Goal: Find specific page/section: Find specific page/section

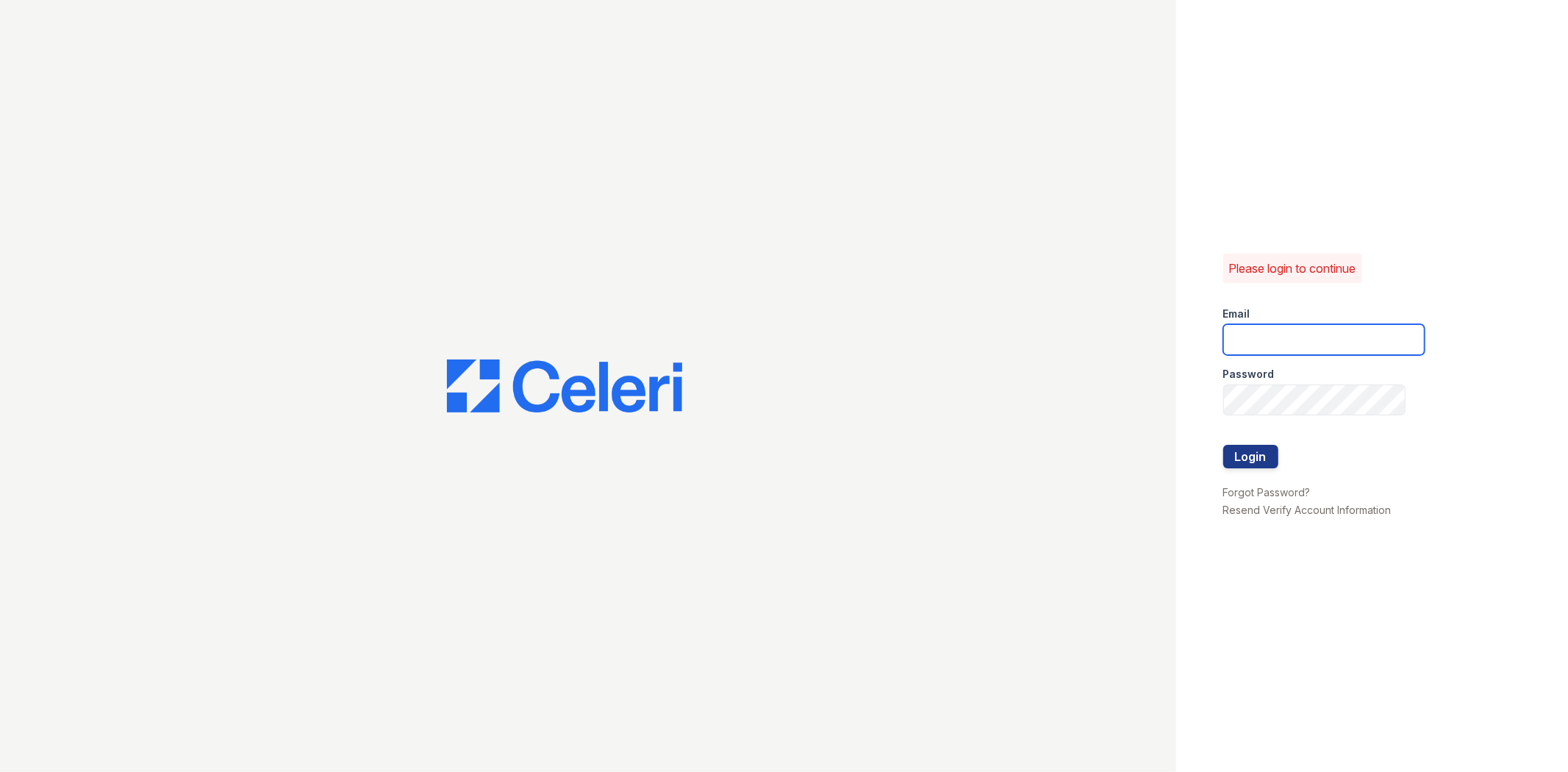
click at [1312, 342] on input "email" at bounding box center [1323, 339] width 201 height 31
type input "[EMAIL_ADDRESS][DOMAIN_NAME]"
click at [1223, 445] on button "Login" at bounding box center [1250, 456] width 55 height 24
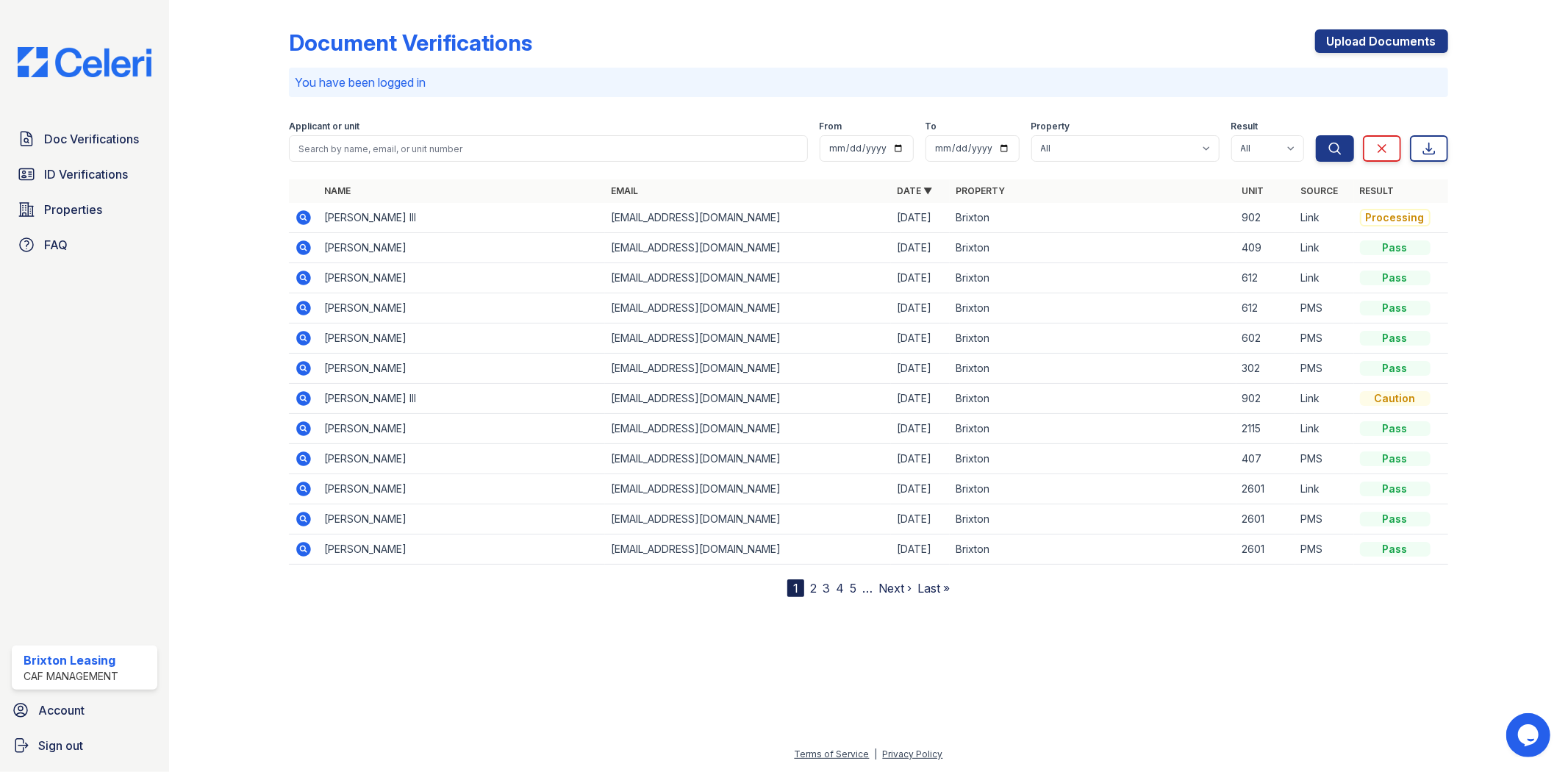
click at [99, 122] on div "Doc Verifications ID Verifications Properties FAQ Brixton Leasing CAF Managemen…" at bounding box center [85, 386] width 169 height 772
click at [106, 140] on span "Doc Verifications" at bounding box center [92, 139] width 95 height 17
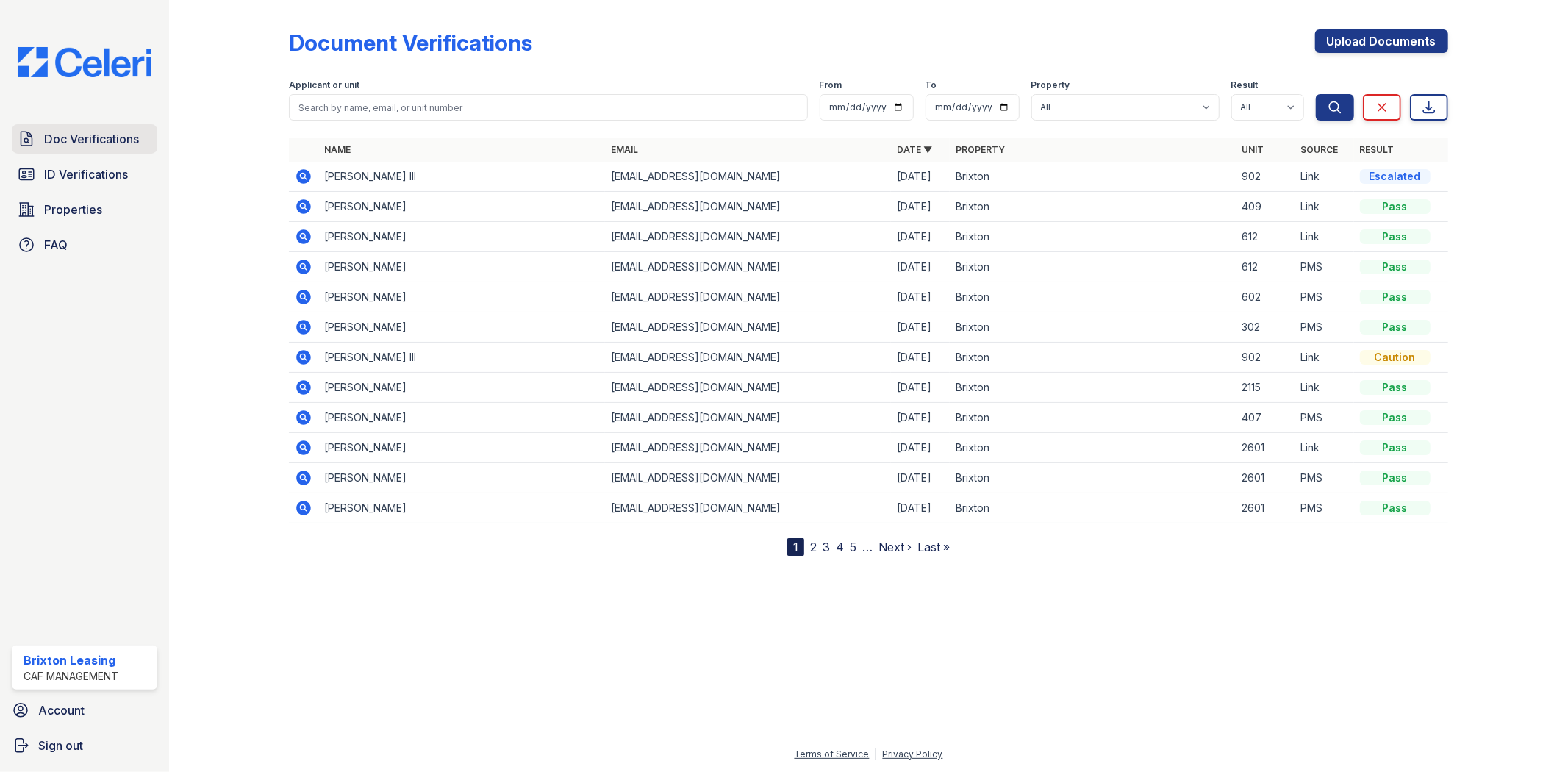
click at [125, 140] on span "Doc Verifications" at bounding box center [92, 139] width 95 height 17
click at [528, 54] on div "Document Verifications Upload Documents" at bounding box center [868, 49] width 1158 height 38
click at [528, 49] on div "Document Verifications" at bounding box center [410, 43] width 243 height 26
click at [515, 40] on div "Document Verifications" at bounding box center [410, 43] width 243 height 26
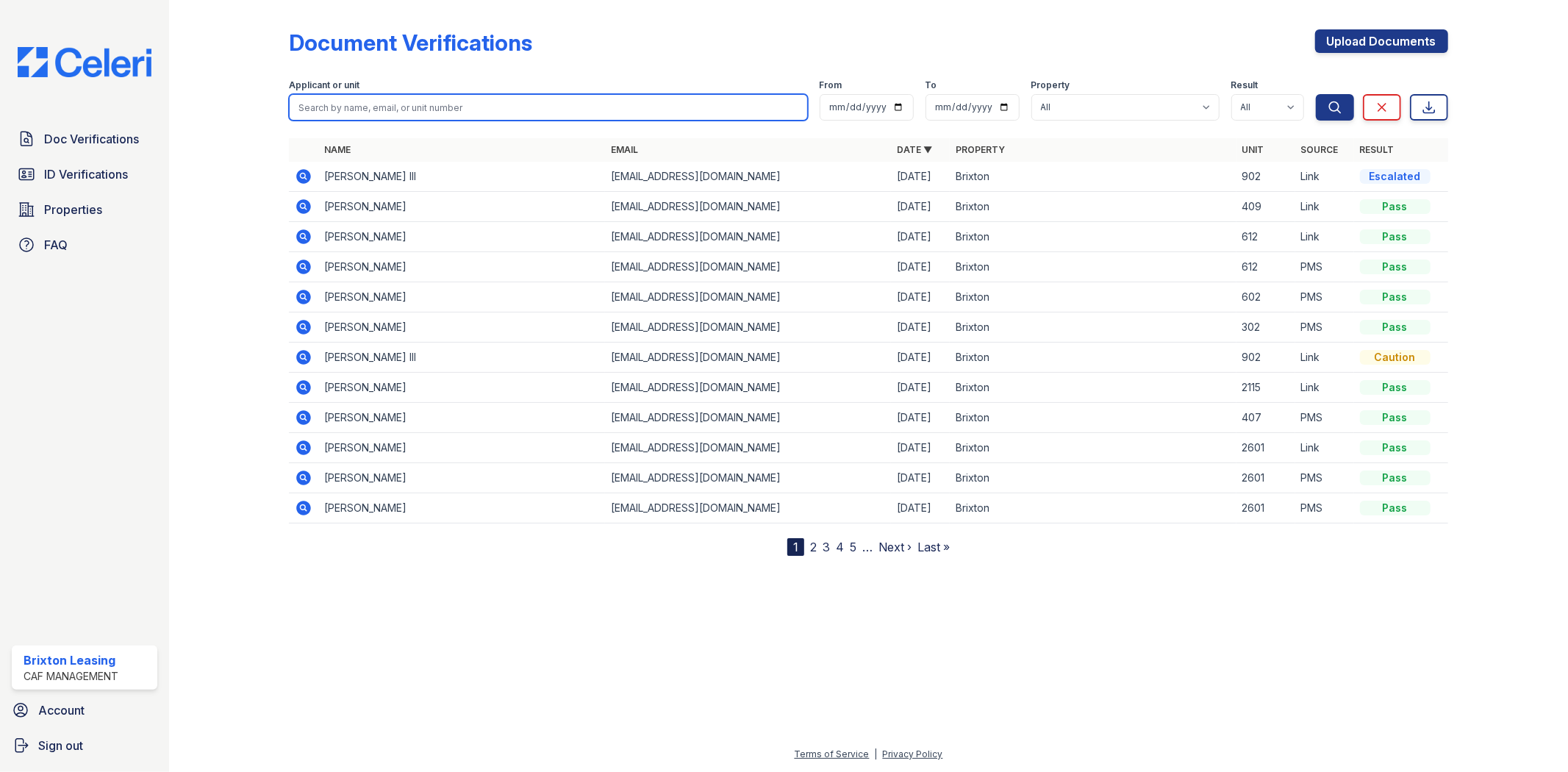
click at [385, 104] on input "search" at bounding box center [548, 107] width 518 height 26
type input "Tag"
click at [1316, 94] on button "Search" at bounding box center [1335, 107] width 38 height 26
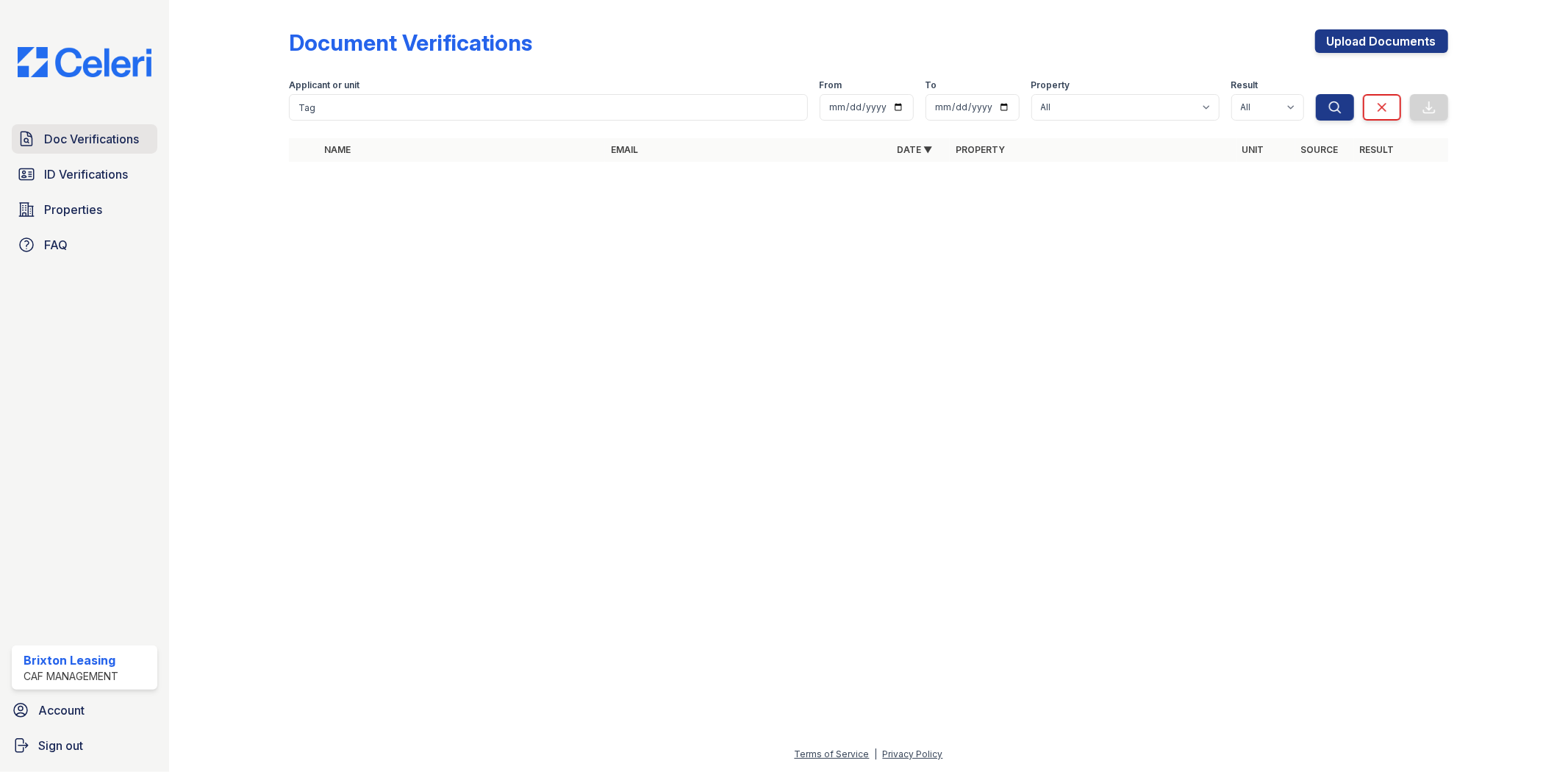
click at [97, 145] on span "Doc Verifications" at bounding box center [92, 139] width 95 height 17
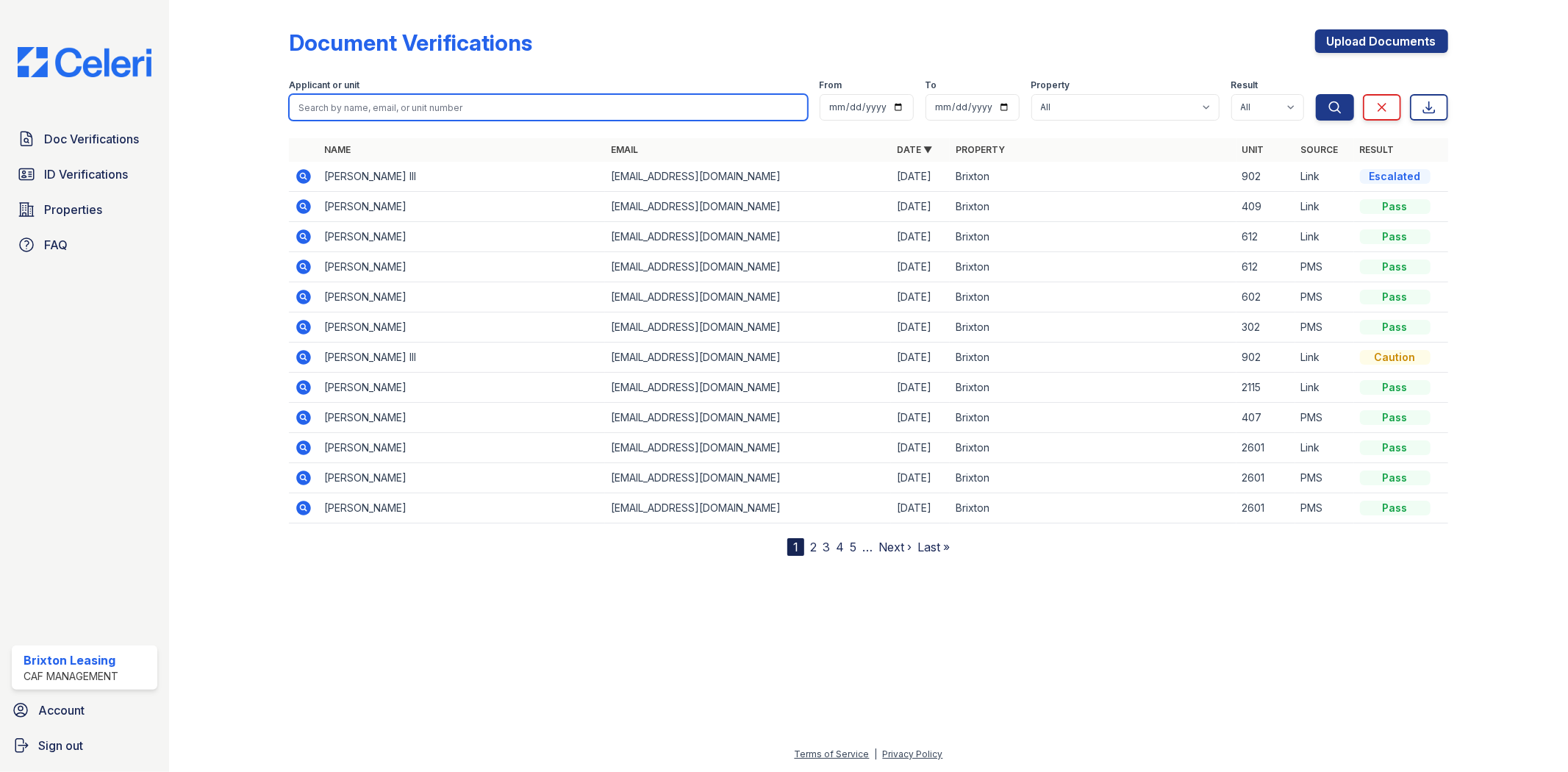
click at [377, 116] on input "search" at bounding box center [548, 107] width 518 height 26
type input "[PERSON_NAME]"
click at [1316, 94] on button "Search" at bounding box center [1335, 107] width 38 height 26
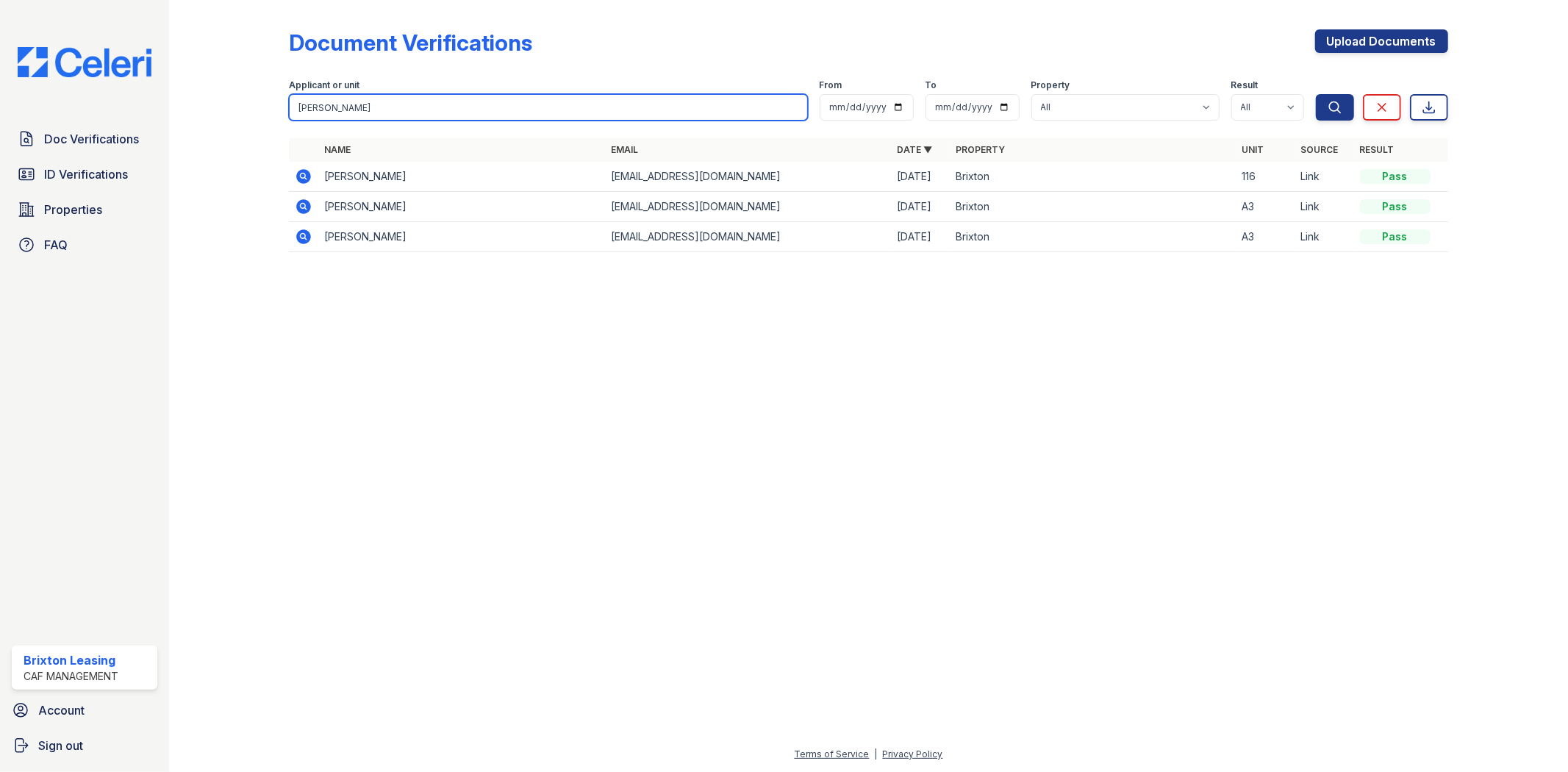
click at [400, 114] on input "[PERSON_NAME]" at bounding box center [548, 107] width 518 height 26
drag, startPoint x: 406, startPoint y: 106, endPoint x: 264, endPoint y: 113, distance: 142.2
click at [264, 113] on div "Document Verifications Upload Documents Filter Applicant or unit [PERSON_NAME] …" at bounding box center [869, 145] width 1352 height 290
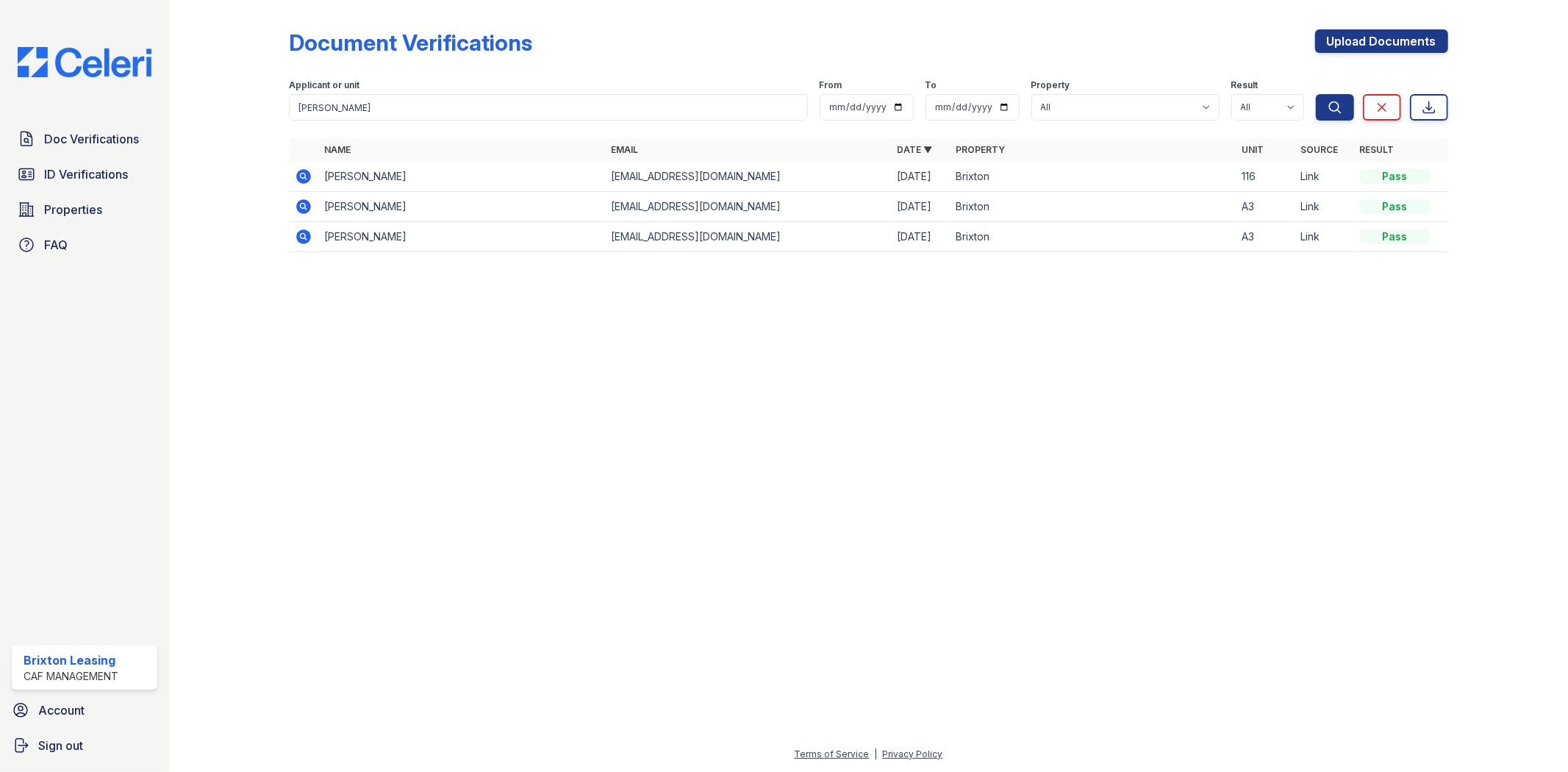
click at [268, 113] on div at bounding box center [241, 136] width 96 height 261
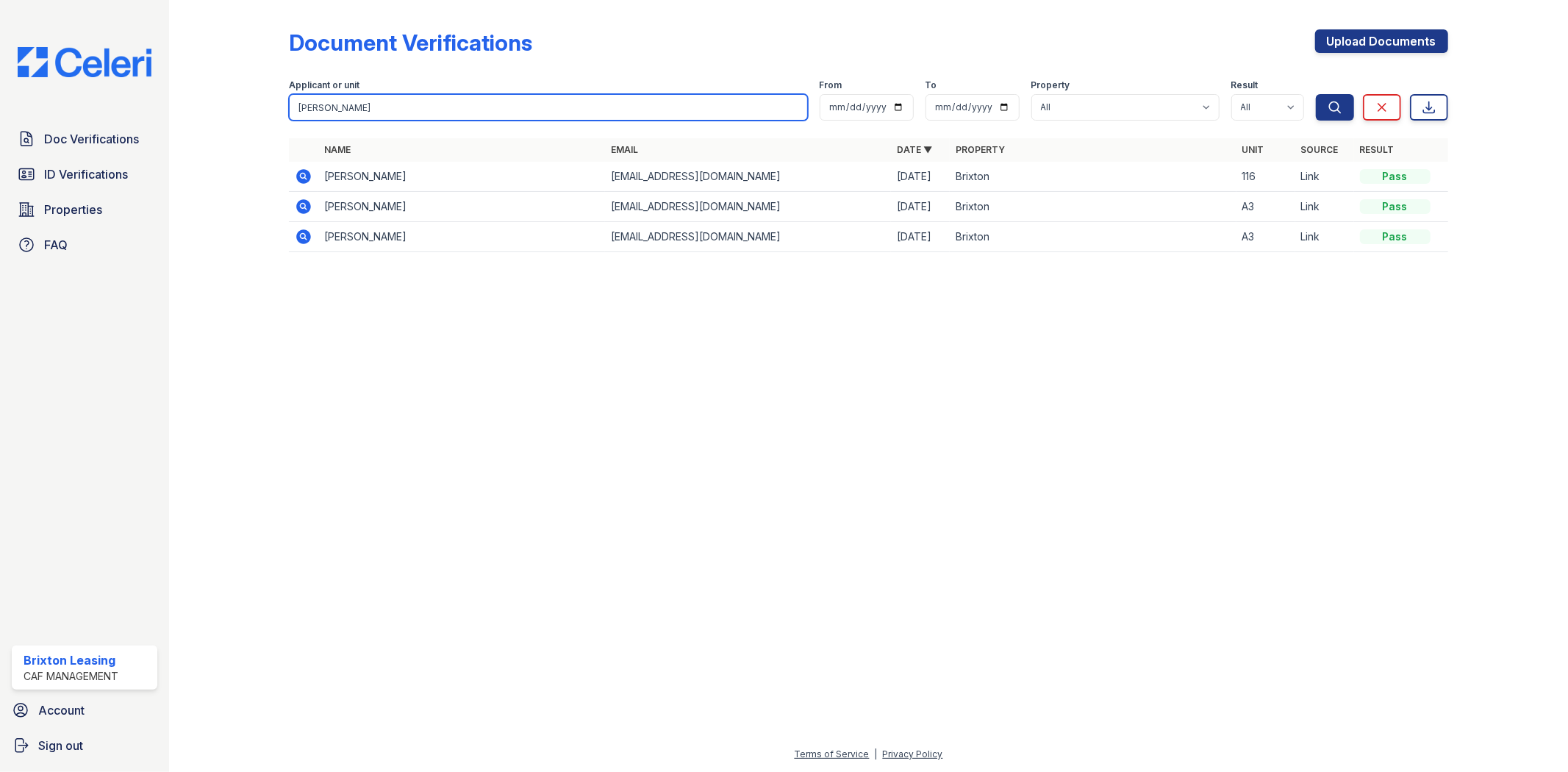
drag, startPoint x: 392, startPoint y: 100, endPoint x: 292, endPoint y: 103, distance: 100.0
click at [292, 103] on input "[PERSON_NAME]" at bounding box center [548, 107] width 518 height 26
click at [290, 106] on input "[PERSON_NAME]" at bounding box center [548, 107] width 518 height 26
click at [526, 120] on form "Applicant or unit [PERSON_NAME] From To Property All [GEOGRAPHIC_DATA] Result A…" at bounding box center [868, 97] width 1158 height 58
drag, startPoint x: 365, startPoint y: 114, endPoint x: 257, endPoint y: 115, distance: 108.0
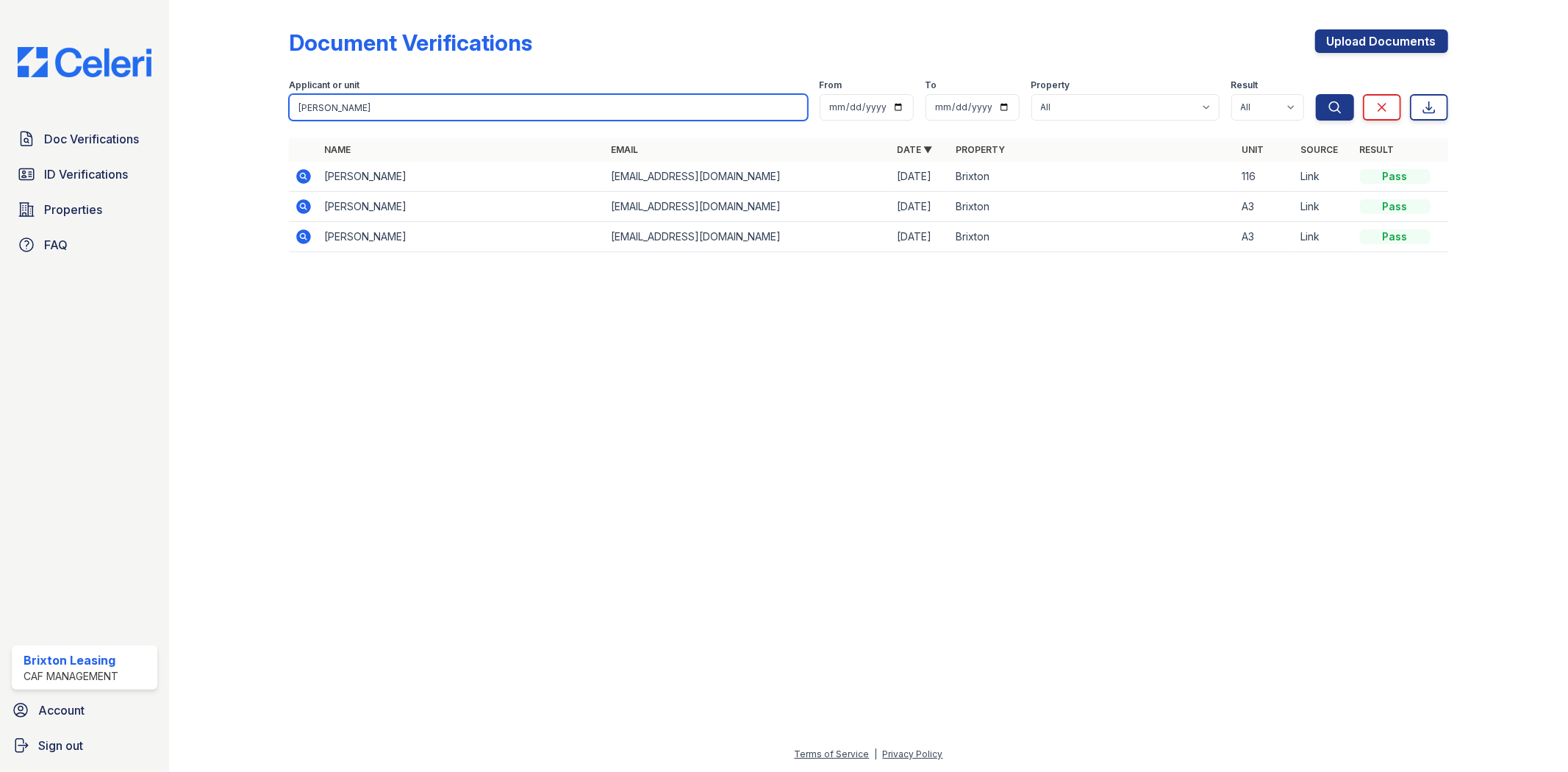
click at [257, 115] on div "Document Verifications Upload Documents Filter Applicant or unit [PERSON_NAME] …" at bounding box center [869, 145] width 1352 height 290
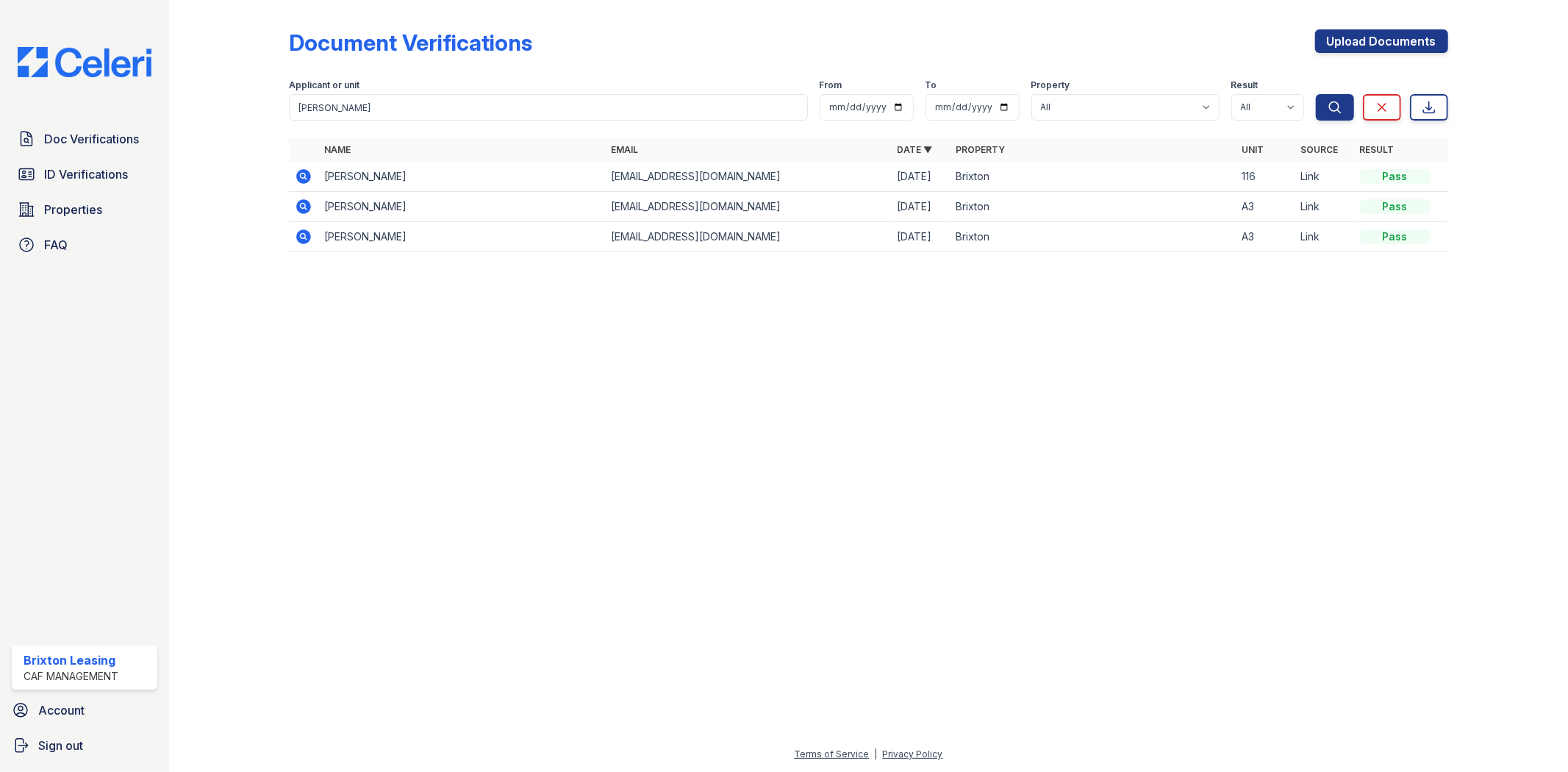
drag, startPoint x: 256, startPoint y: 116, endPoint x: 265, endPoint y: 112, distance: 9.8
click at [255, 120] on div at bounding box center [241, 136] width 96 height 261
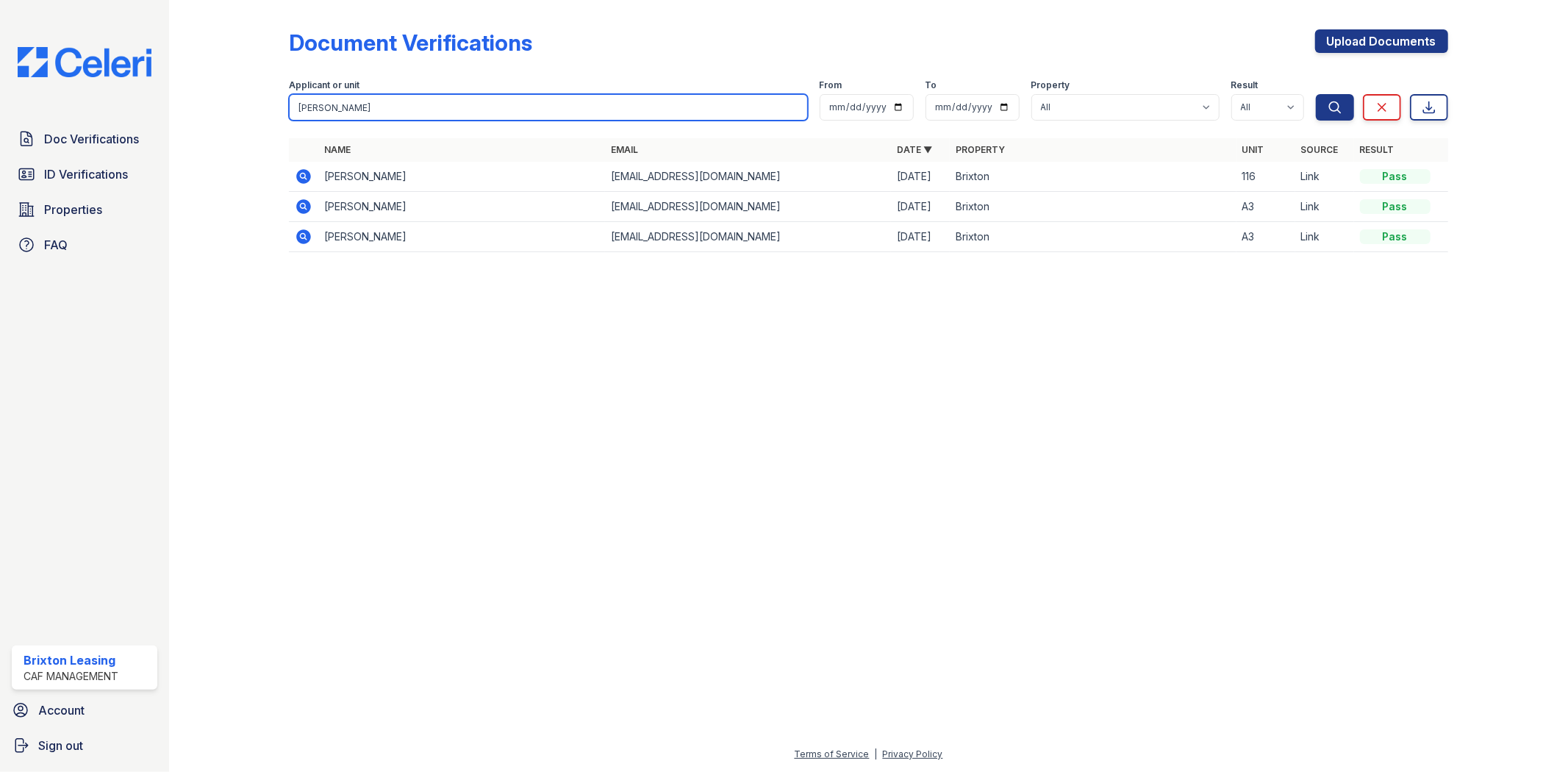
click at [373, 101] on input "[PERSON_NAME]" at bounding box center [548, 107] width 518 height 26
drag, startPoint x: 378, startPoint y: 99, endPoint x: 268, endPoint y: 123, distance: 112.6
click at [268, 123] on div "Document Verifications Upload Documents Filter Applicant or unit [PERSON_NAME] …" at bounding box center [869, 145] width 1352 height 290
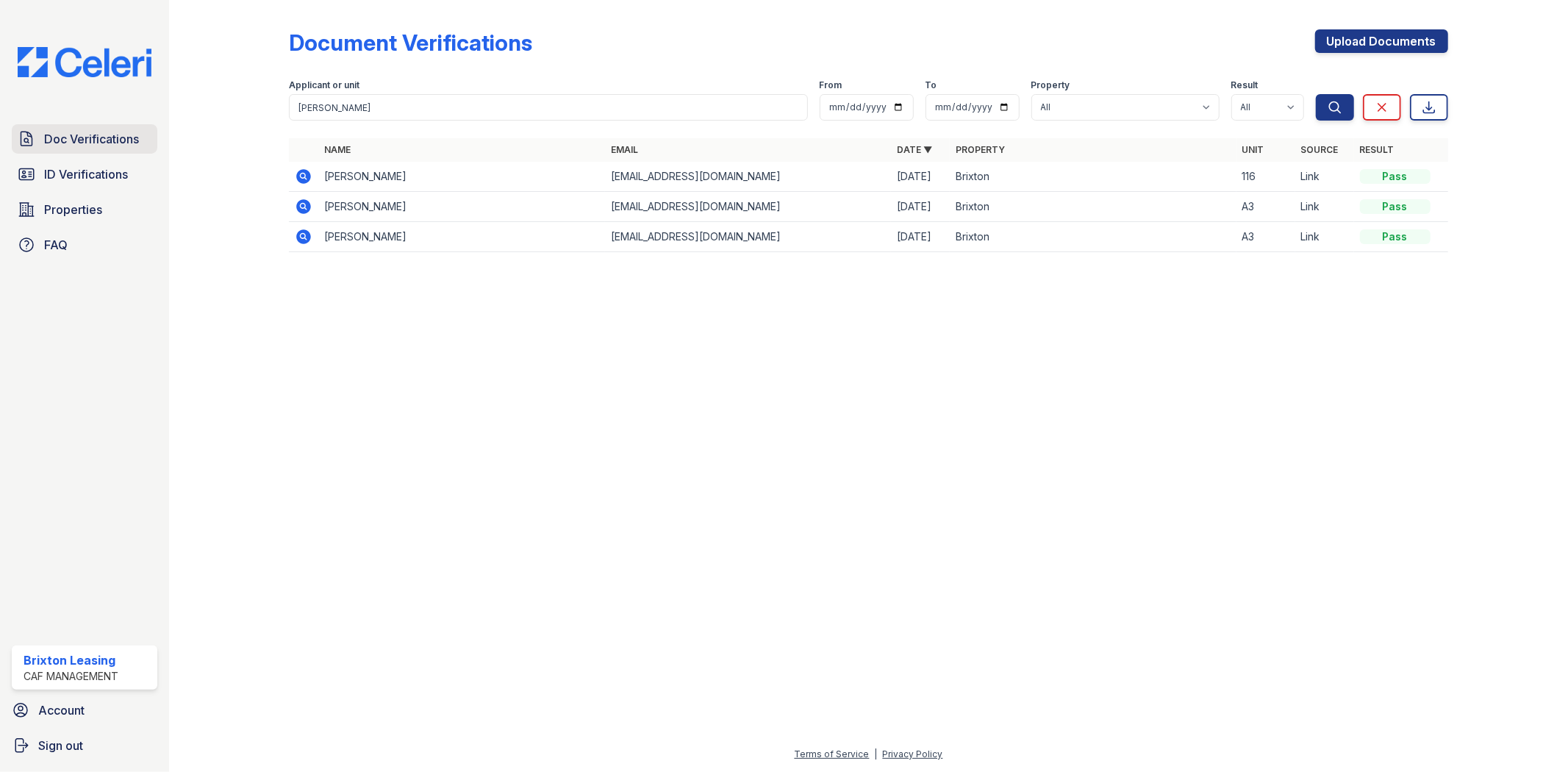
click at [104, 146] on span "Doc Verifications" at bounding box center [92, 139] width 95 height 17
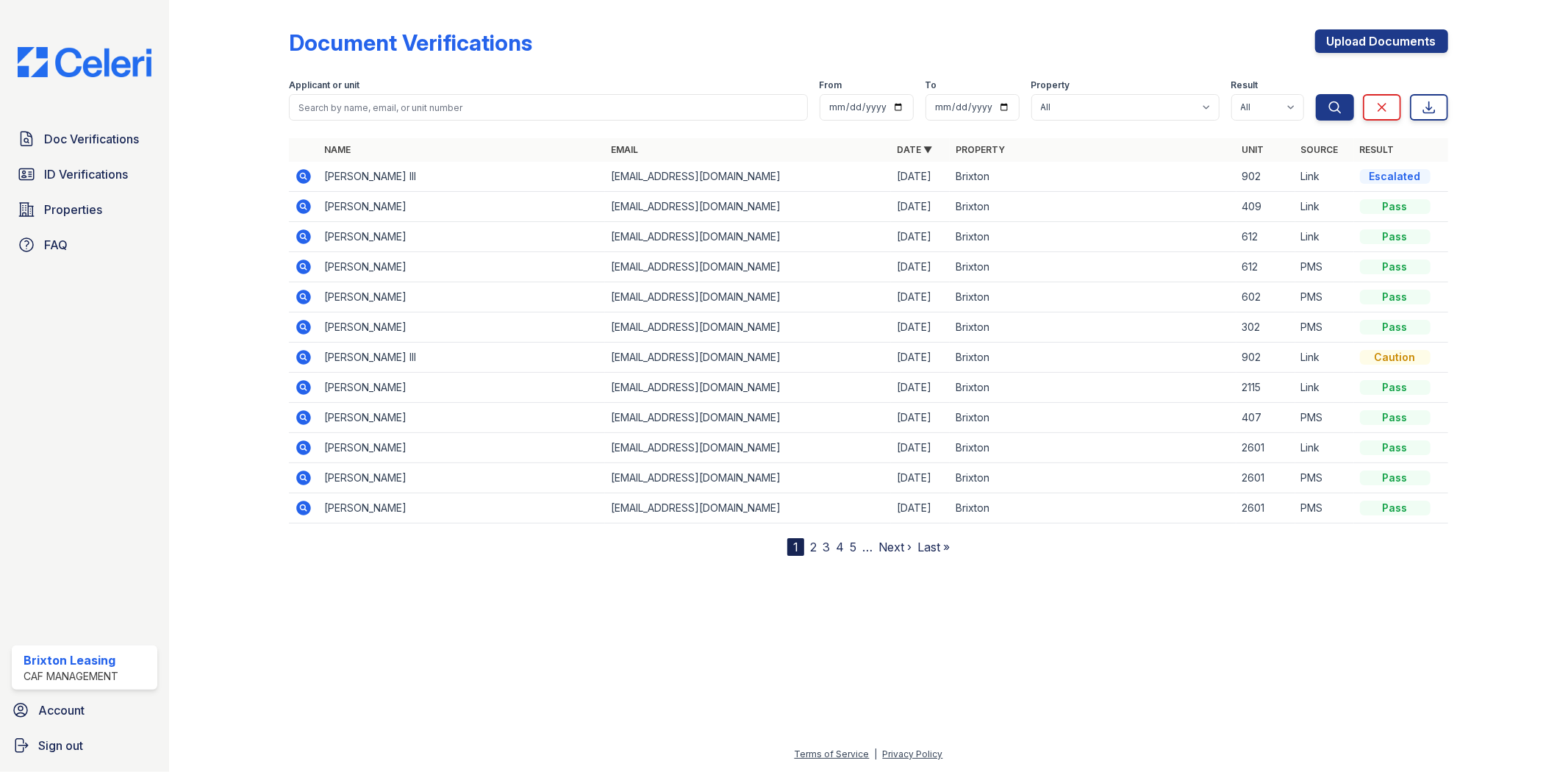
click at [820, 583] on div at bounding box center [869, 662] width 1352 height 166
click at [814, 554] on span "2" at bounding box center [814, 547] width 7 height 17
click at [811, 553] on link "2" at bounding box center [814, 547] width 7 height 15
click at [824, 551] on link "1" at bounding box center [821, 547] width 5 height 15
click at [114, 171] on span "ID Verifications" at bounding box center [86, 174] width 84 height 17
